Goal: Check status

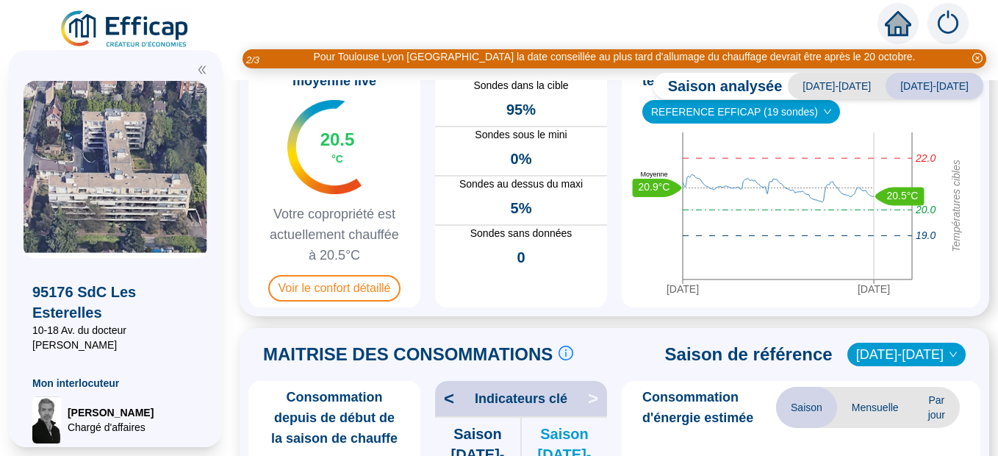
scroll to position [134, 0]
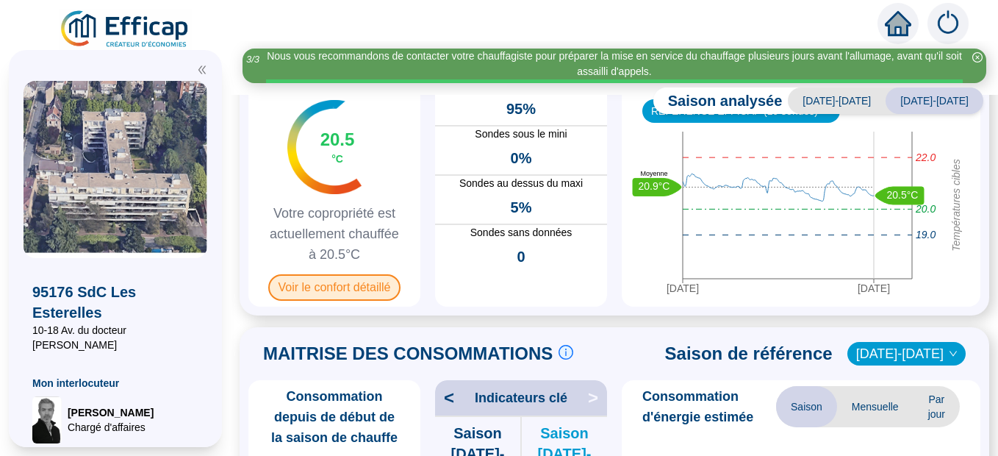
click at [329, 291] on span "Voir le confort détaillé" at bounding box center [334, 287] width 133 height 26
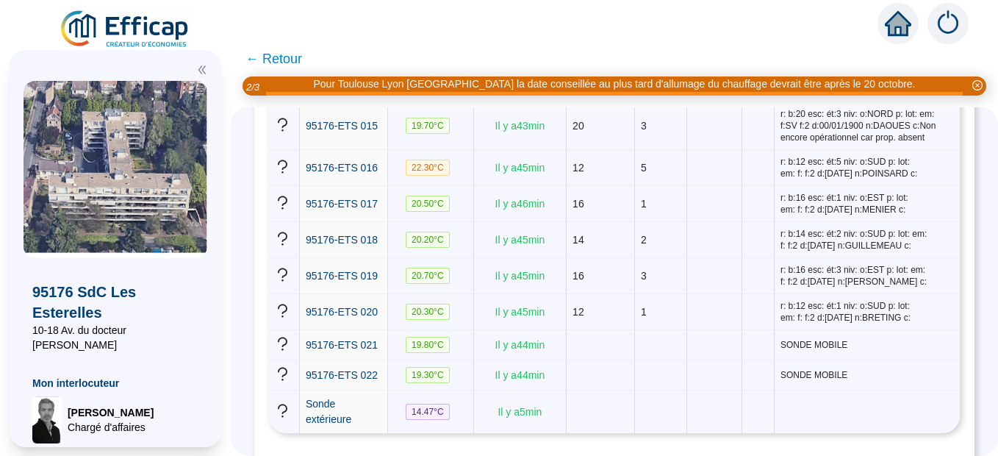
scroll to position [848, 0]
